Goal: Task Accomplishment & Management: Use online tool/utility

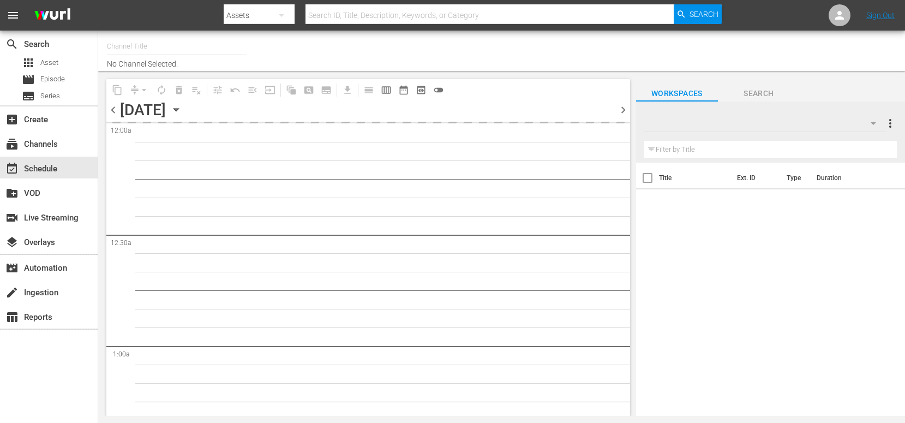
type input "MSG SportsZone (1386)"
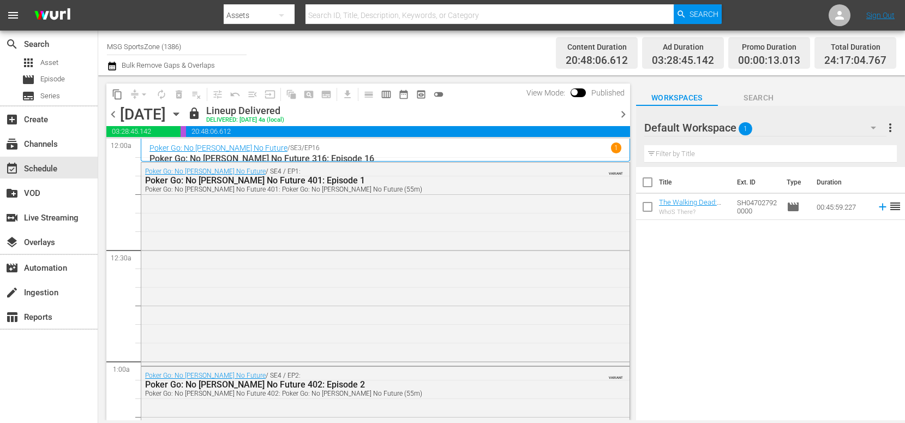
click at [182, 116] on icon "button" at bounding box center [176, 114] width 12 height 12
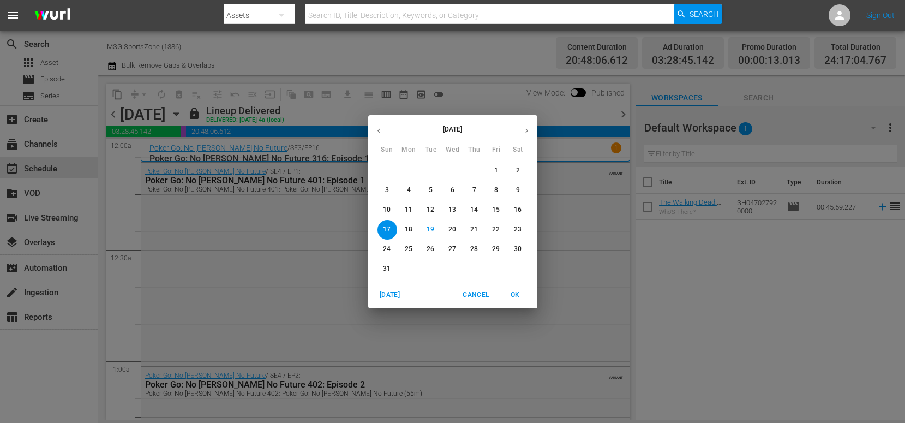
click at [387, 248] on p "24" at bounding box center [387, 248] width 8 height 9
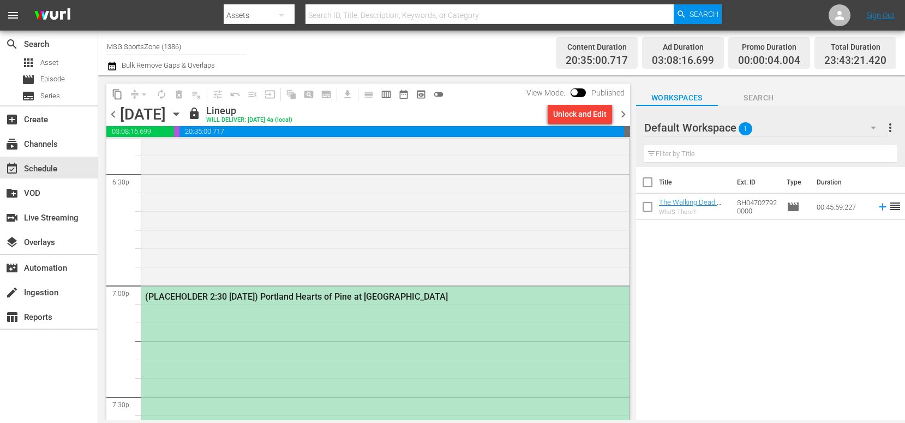
scroll to position [4116, 0]
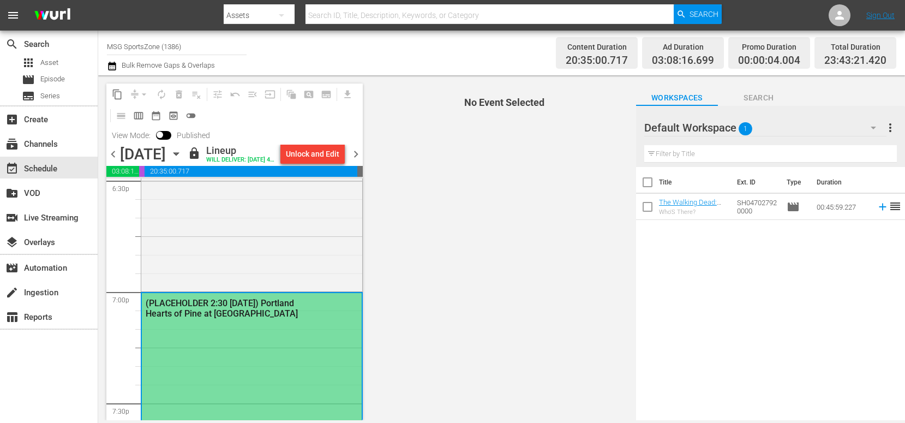
click at [414, 262] on span "No Event Selected" at bounding box center [501, 247] width 269 height 345
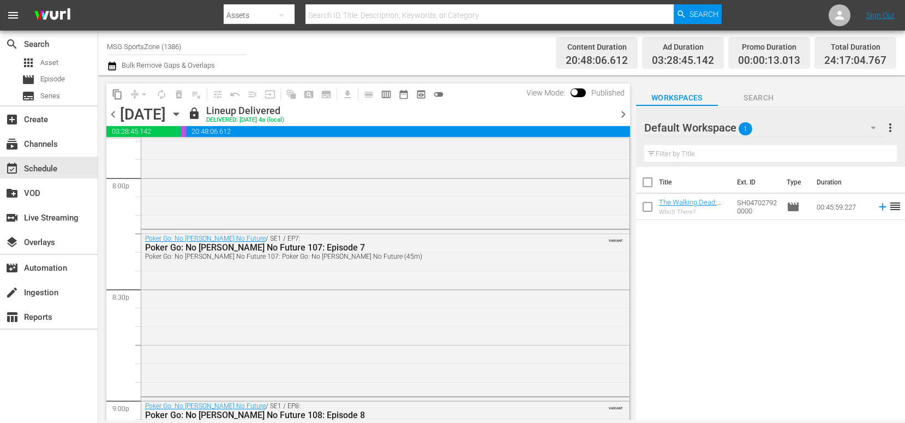
scroll to position [4153, 0]
